Goal: Information Seeking & Learning: Learn about a topic

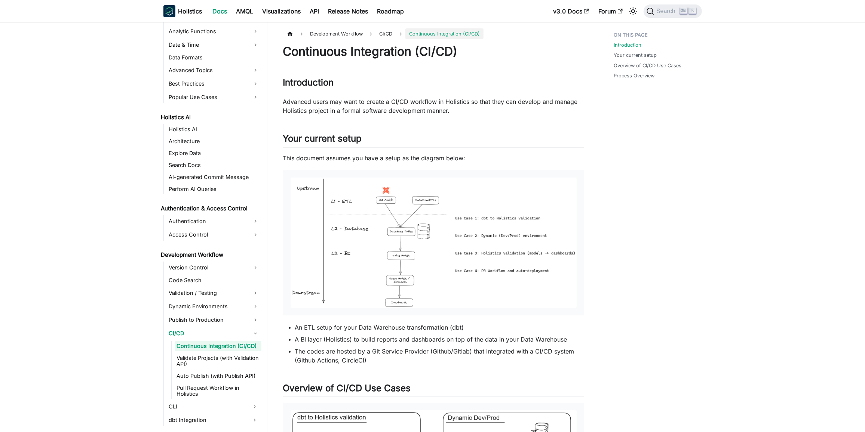
scroll to position [297, 0]
click at [534, 213] on img at bounding box center [433, 243] width 286 height 130
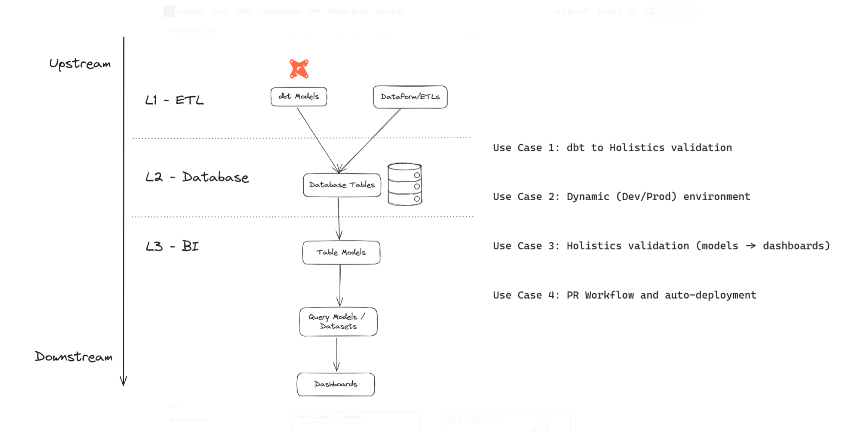
click at [534, 213] on img at bounding box center [432, 216] width 803 height 367
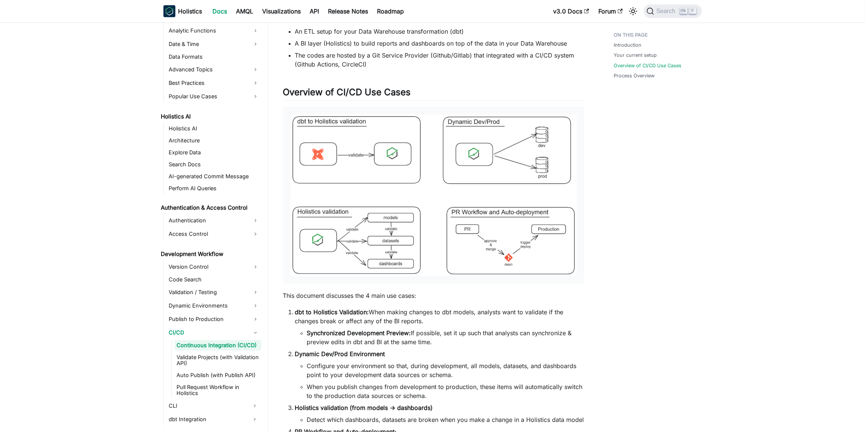
scroll to position [296, 0]
click at [388, 8] on link "Roadmap" at bounding box center [391, 11] width 36 height 12
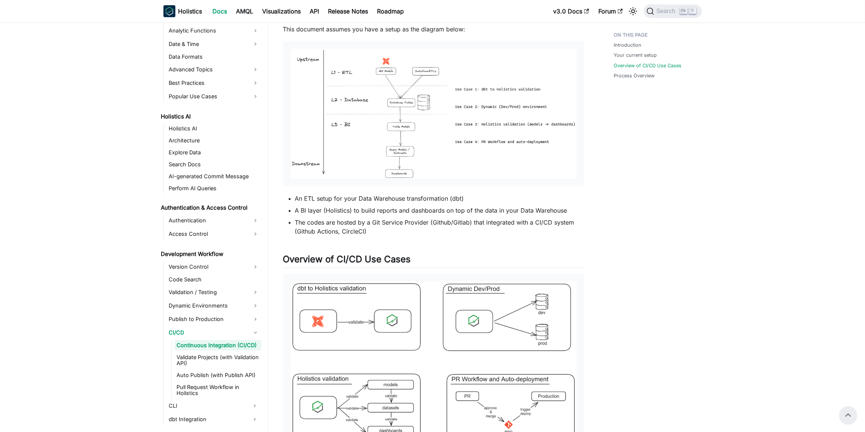
scroll to position [0, 0]
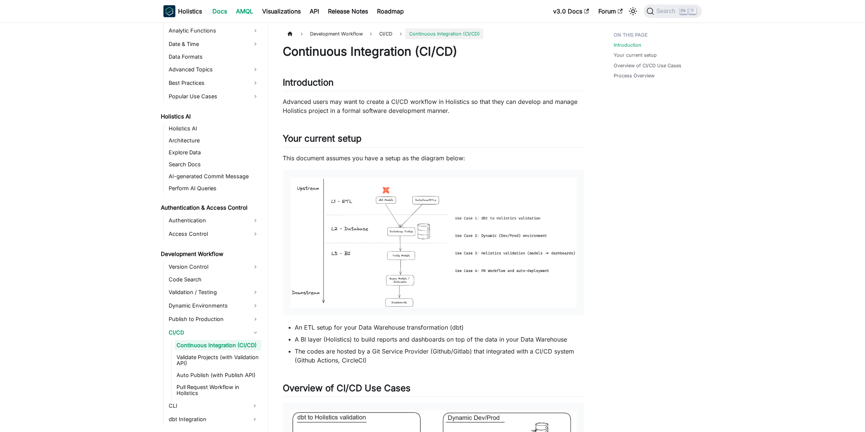
click at [246, 8] on link "AMQL" at bounding box center [245, 11] width 26 height 12
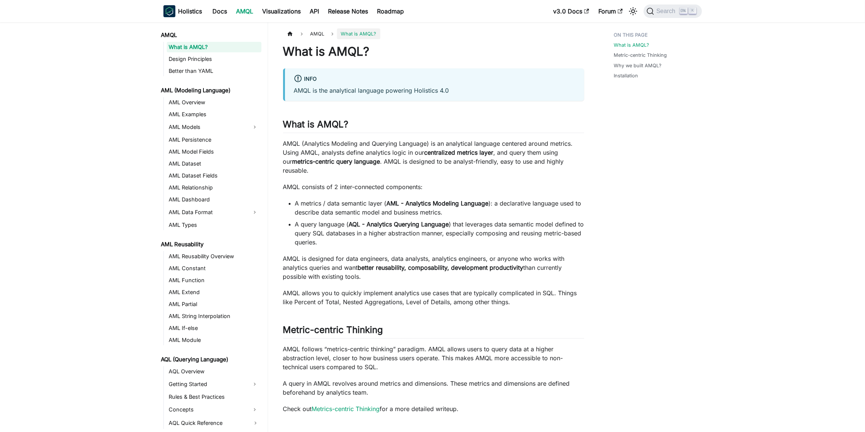
scroll to position [276, 0]
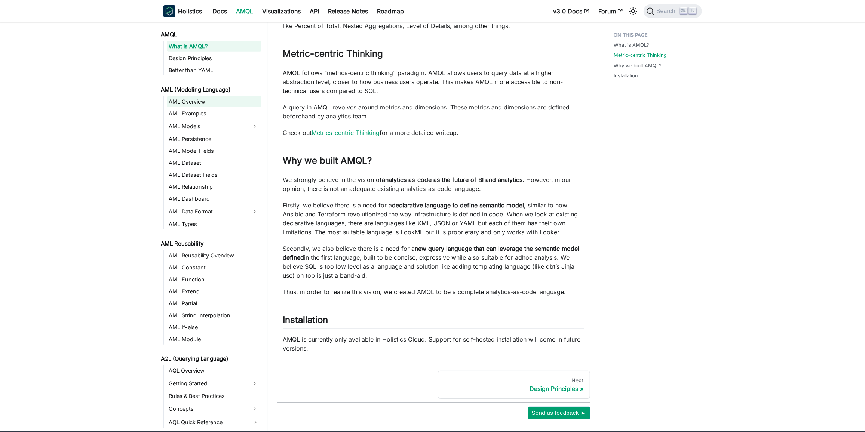
click at [202, 96] on link "AML Overview" at bounding box center [214, 101] width 95 height 10
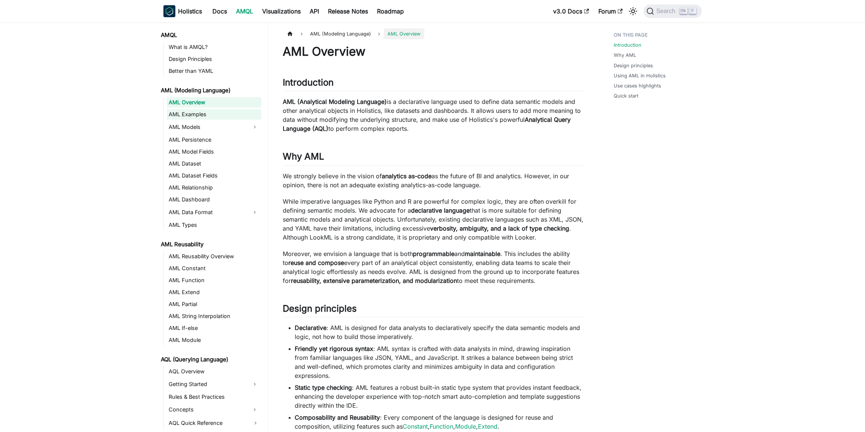
click at [198, 117] on link "AML Examples" at bounding box center [214, 114] width 95 height 10
